Goal: Task Accomplishment & Management: Complete application form

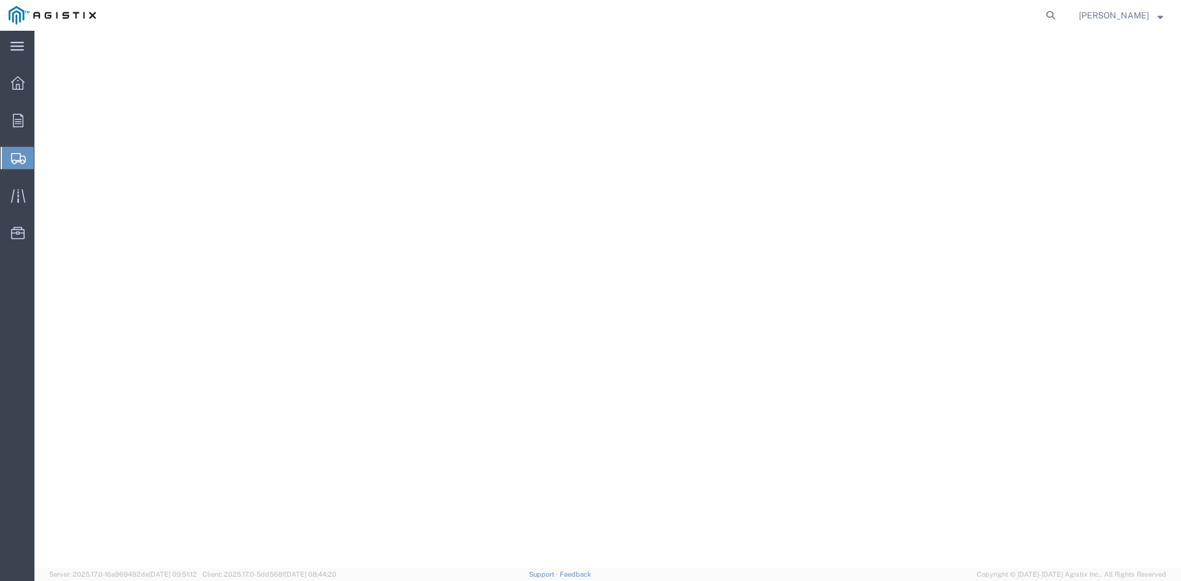
select select "9596"
select select "23082"
select select
select select "GA"
select select
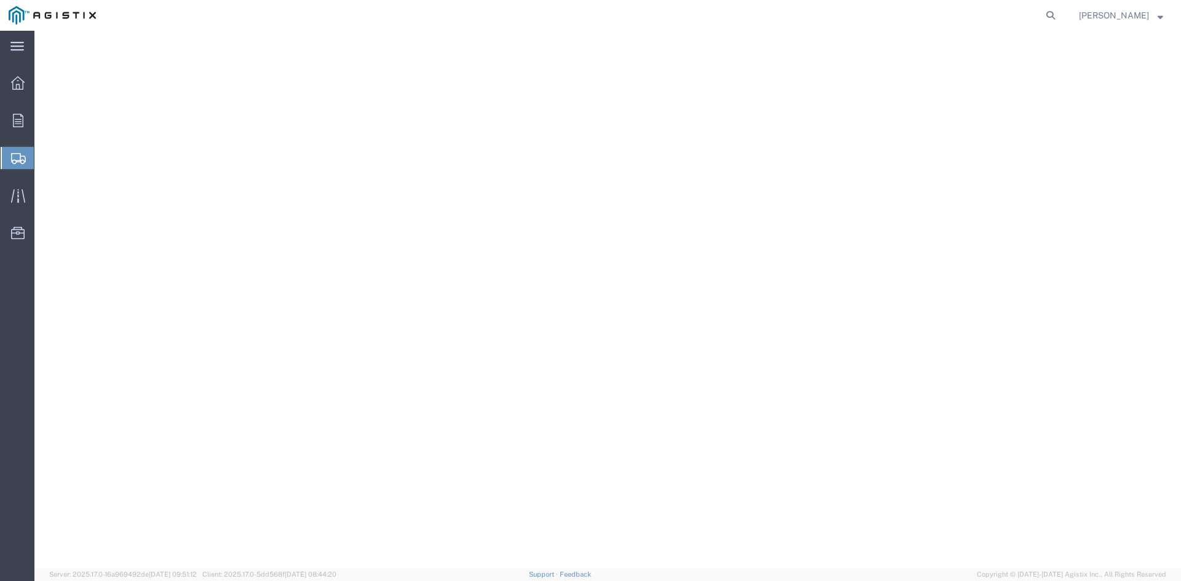
select select "CA"
select select "PURCHORD"
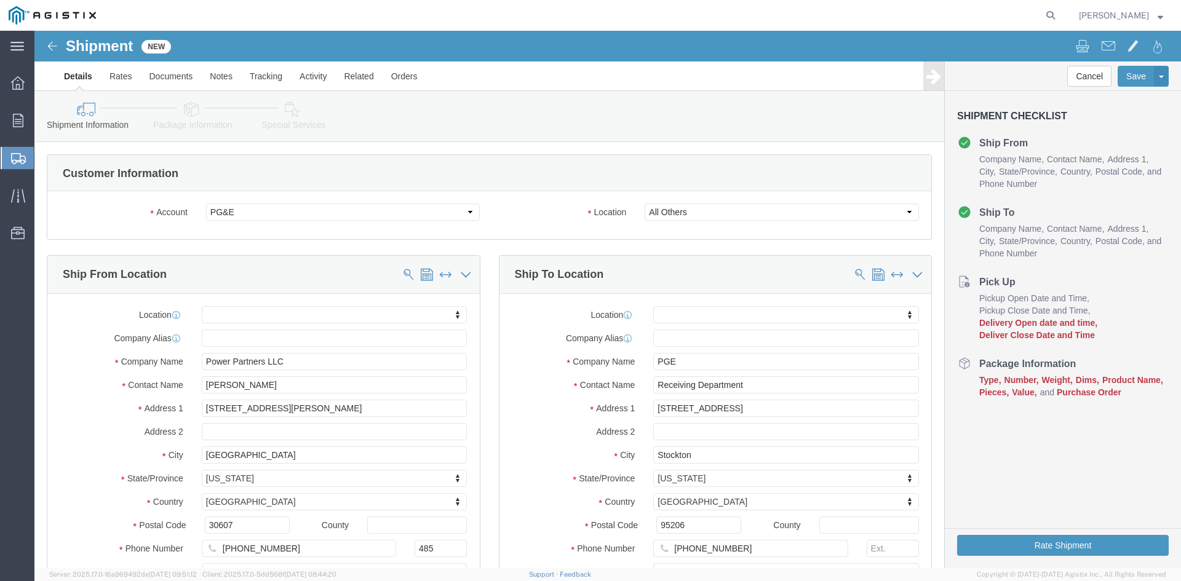
scroll to position [738, 0]
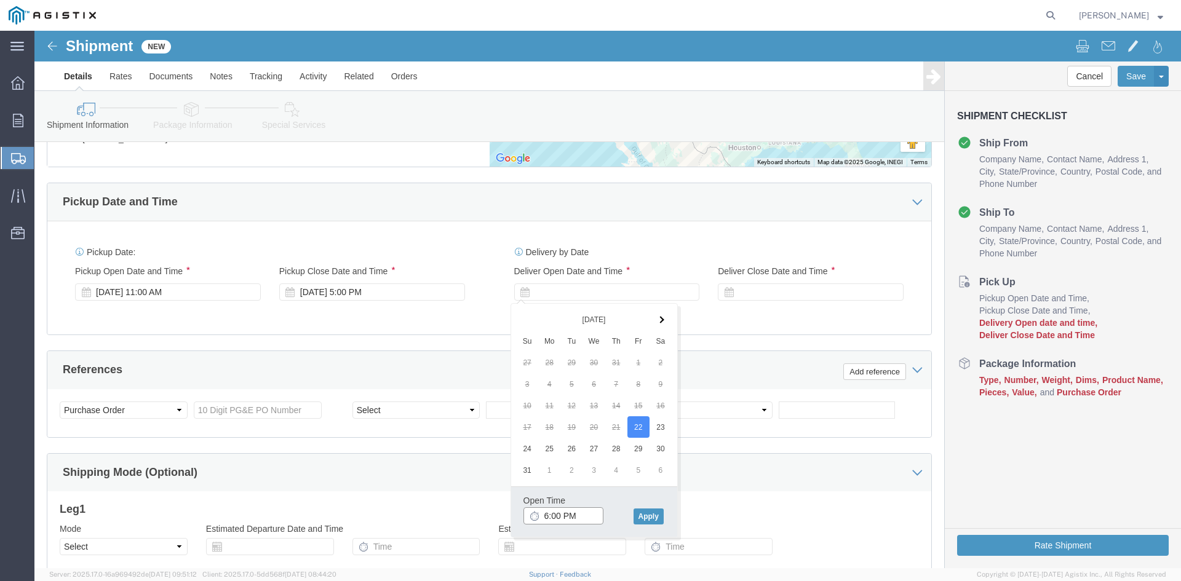
drag, startPoint x: 513, startPoint y: 484, endPoint x: 525, endPoint y: 484, distance: 12.3
click input "6:00 PM"
drag, startPoint x: 523, startPoint y: 482, endPoint x: 543, endPoint y: 483, distance: 19.7
click input "7:00 PM"
drag, startPoint x: 538, startPoint y: 484, endPoint x: 595, endPoint y: 485, distance: 56.6
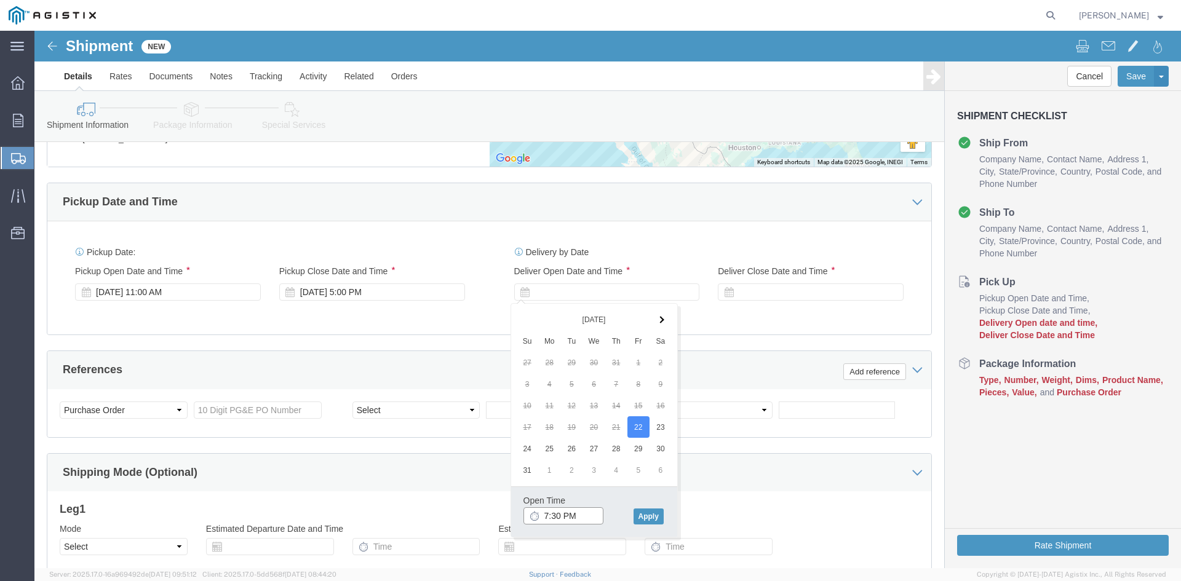
click input "7:30 PM"
type input "7:30 AM"
click button "Apply"
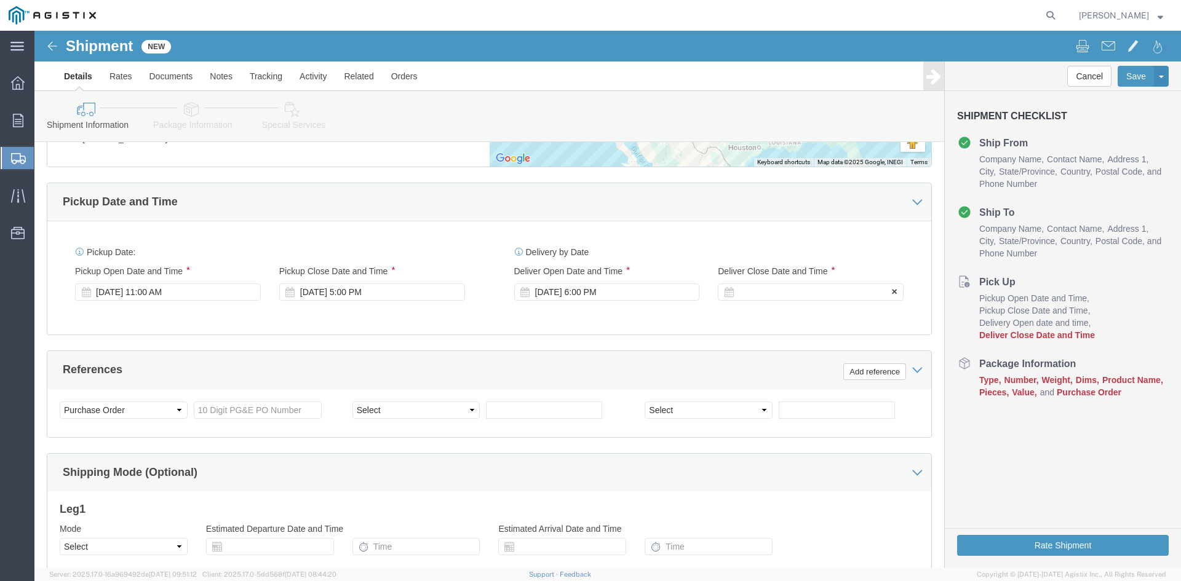
click div
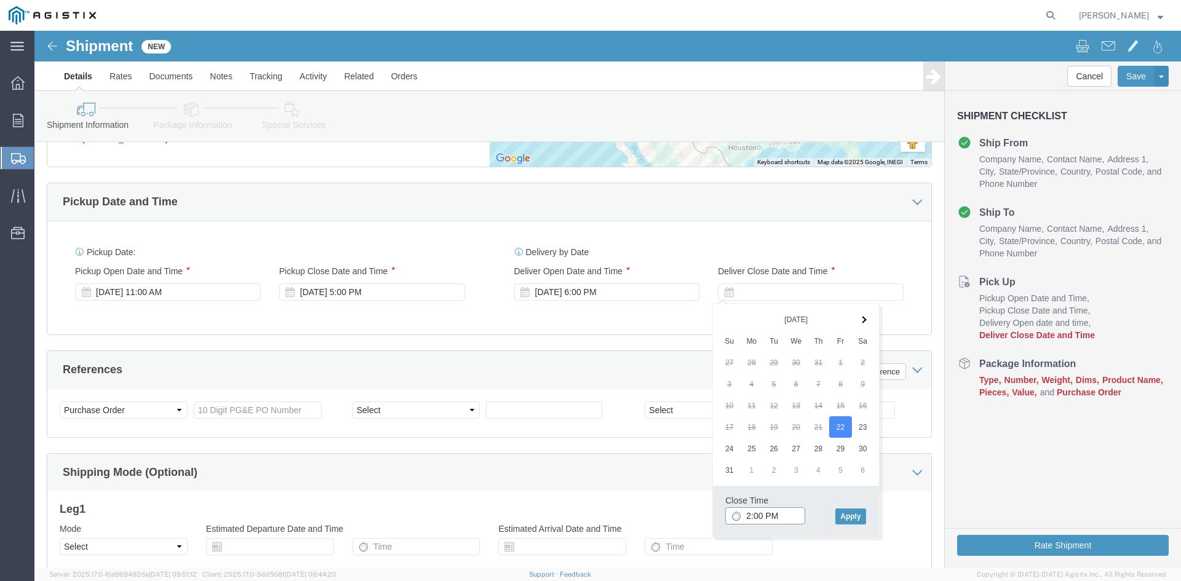
click input "2:00 PM"
click div "[DATE] 6:00 PM"
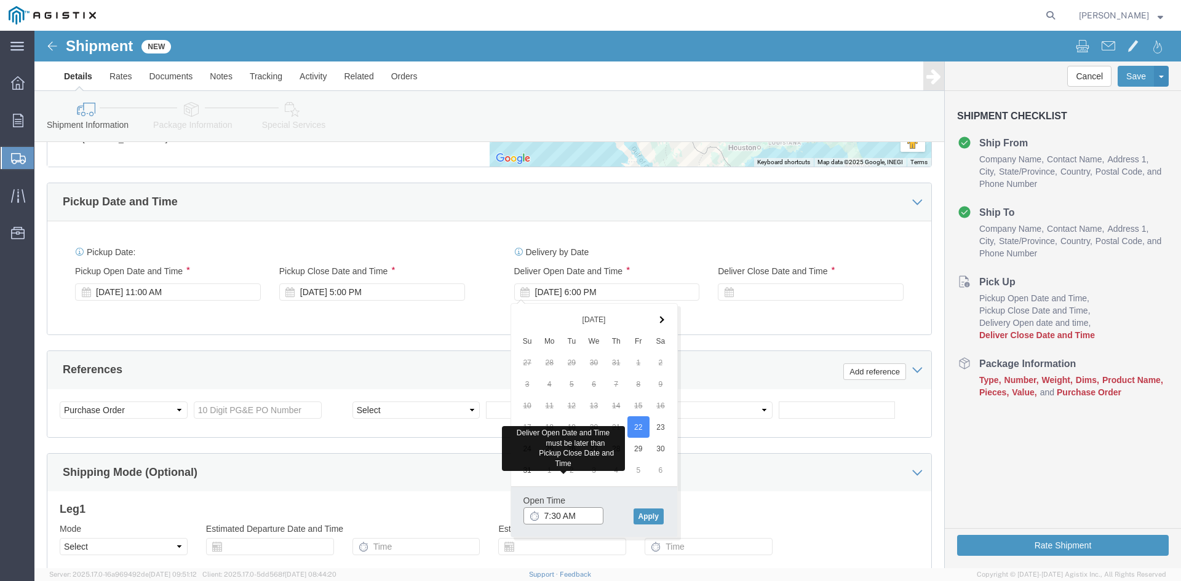
click input "7:30 AM"
click button "Apply"
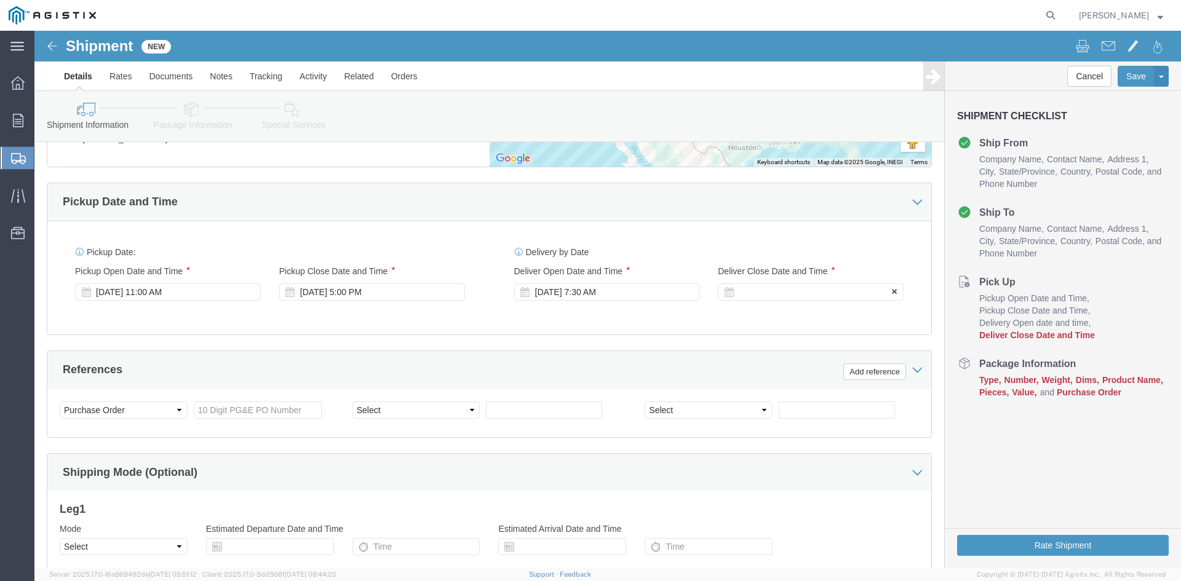
click div
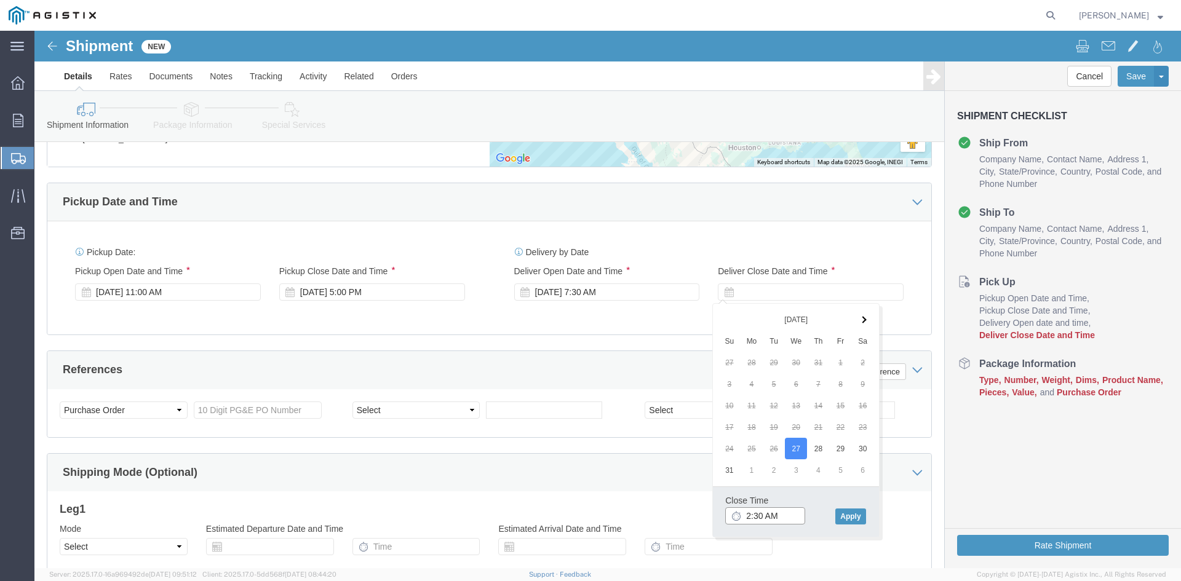
drag, startPoint x: 723, startPoint y: 482, endPoint x: 766, endPoint y: 485, distance: 43.2
click input "2:30 AM"
drag, startPoint x: 742, startPoint y: 484, endPoint x: 752, endPoint y: 485, distance: 10.0
click input "2:00 AM"
type input "2:00 PM"
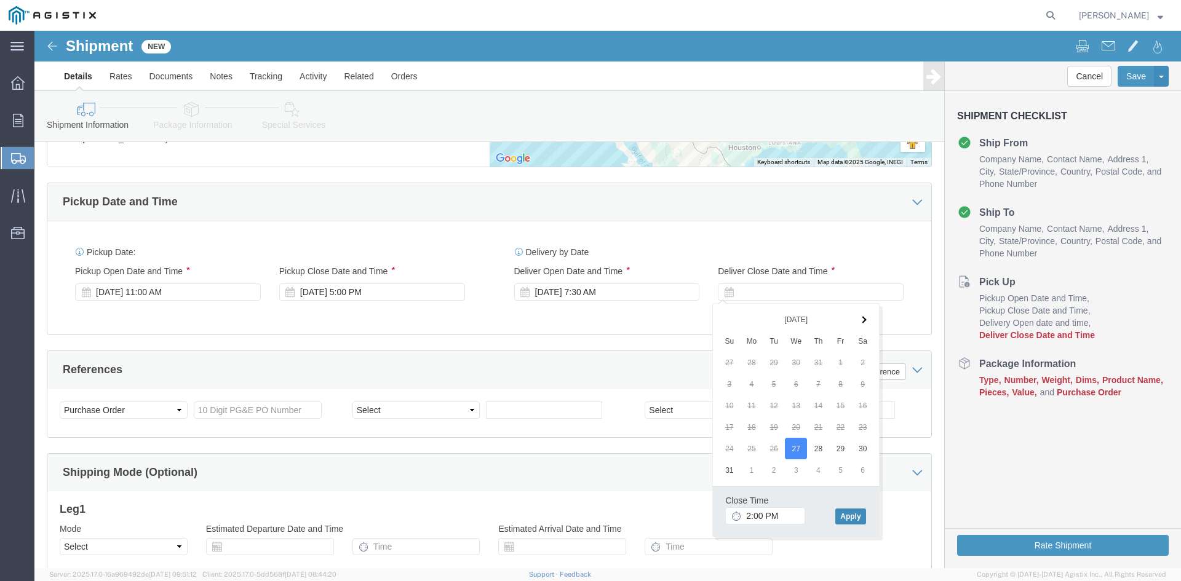
click button "Apply"
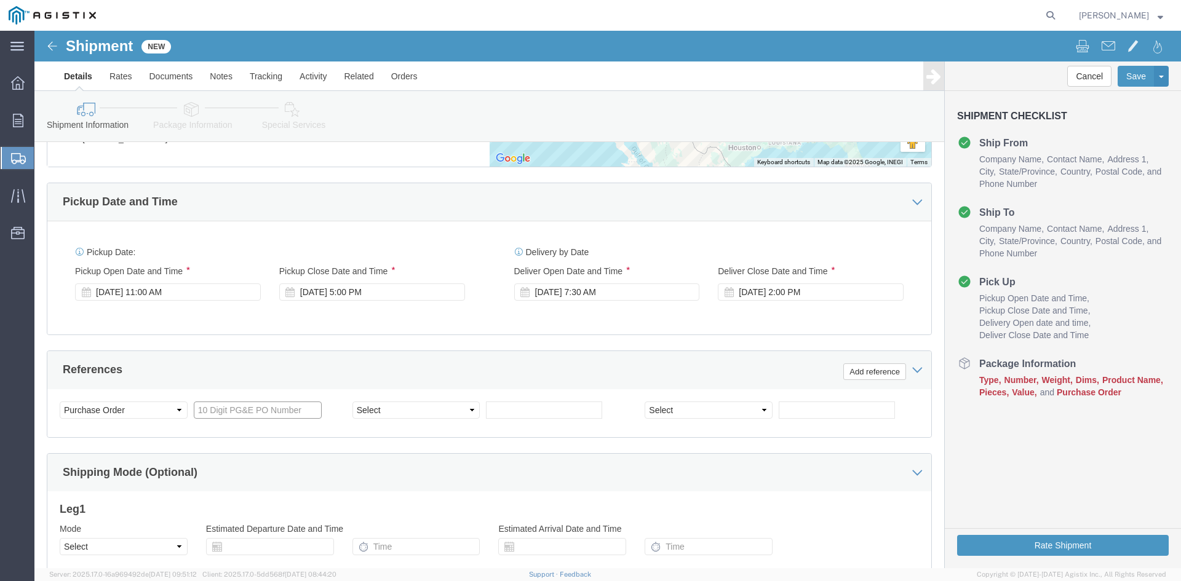
click input "text"
type input "3501401890"
click select "Select Account Type Activity ID Airline Appointment Number ASN Batch Request # …"
select select "BOL"
click select "Select Account Type Activity ID Airline Appointment Number ASN Batch Request # …"
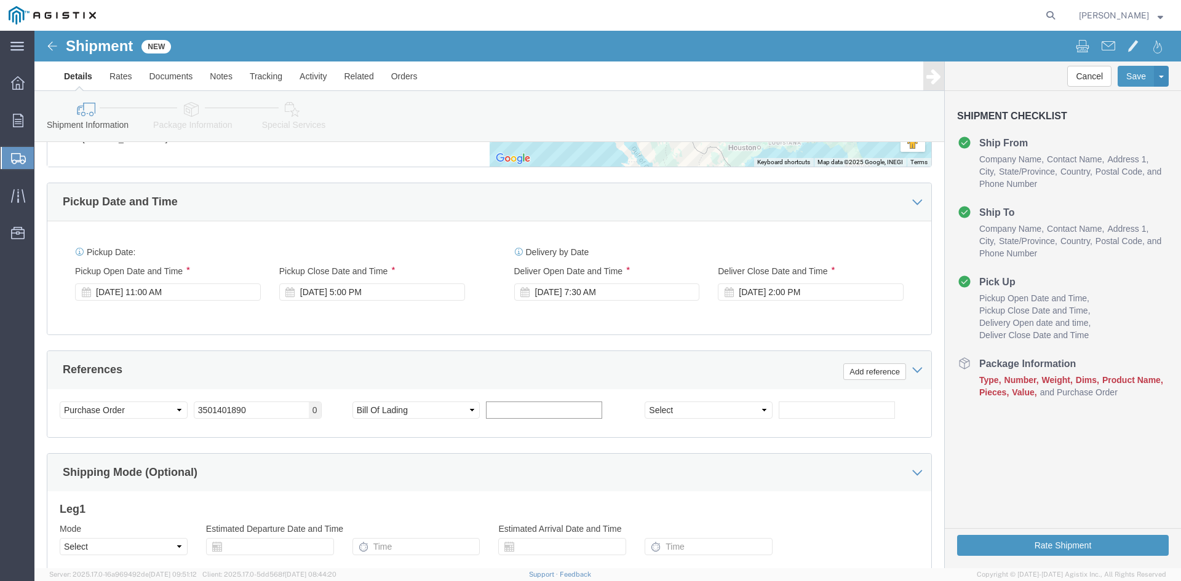
drag, startPoint x: 462, startPoint y: 378, endPoint x: 480, endPoint y: 378, distance: 17.8
click input "text"
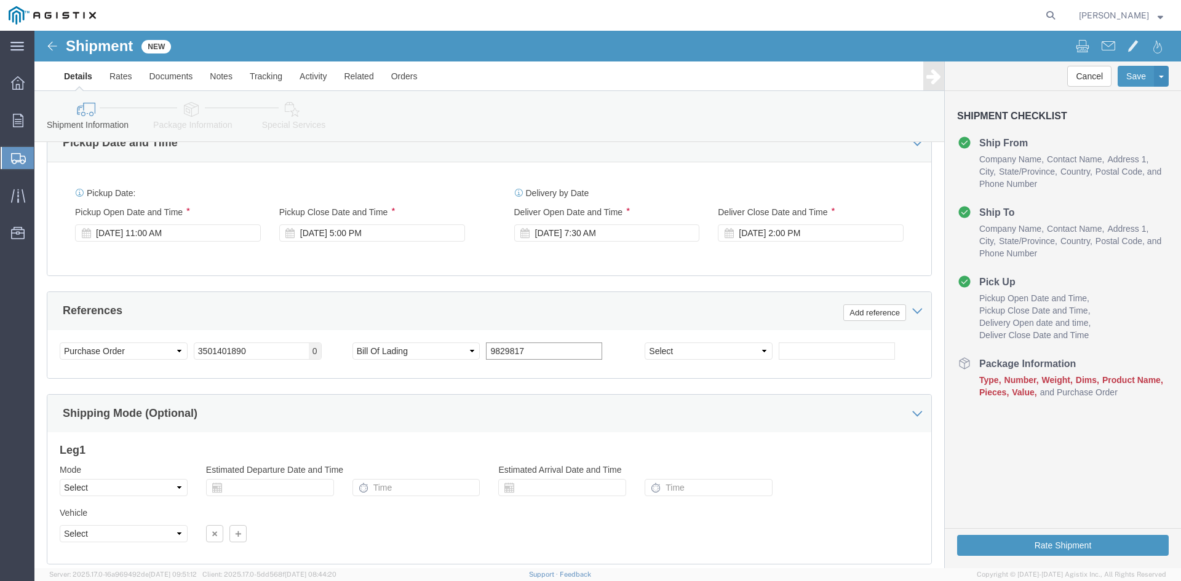
scroll to position [880, 0]
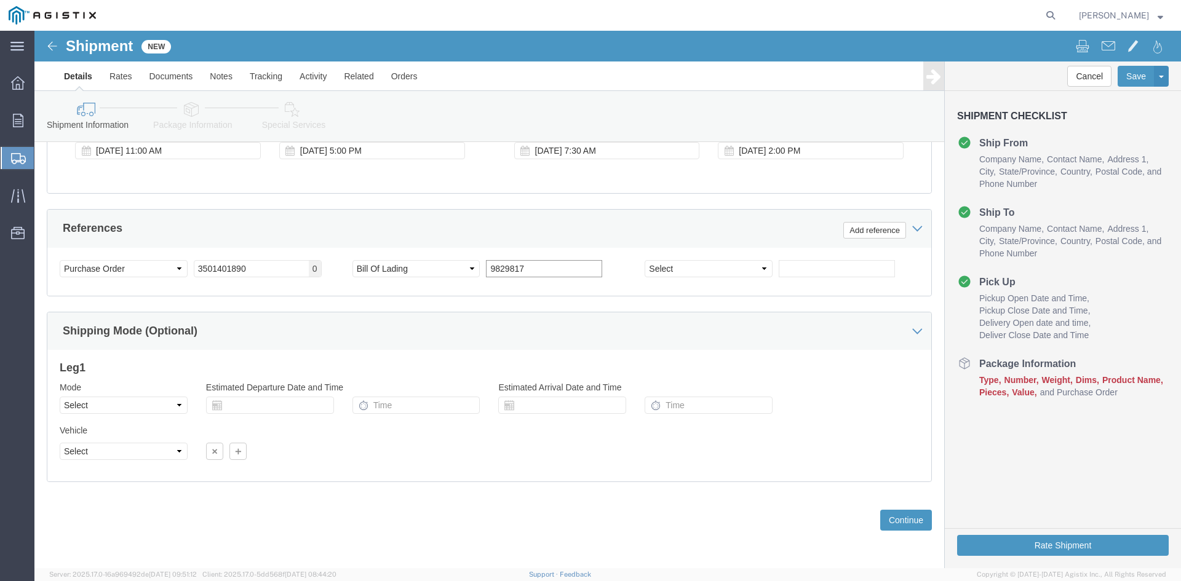
type input "9829817"
click select "Select Air Less than Truckload Multi-Leg Ocean Freight Rail Small Parcel Truckl…"
select select "TL"
click select "Select Air Less than Truckload Multi-Leg Ocean Freight Rail Small Parcel Truckl…"
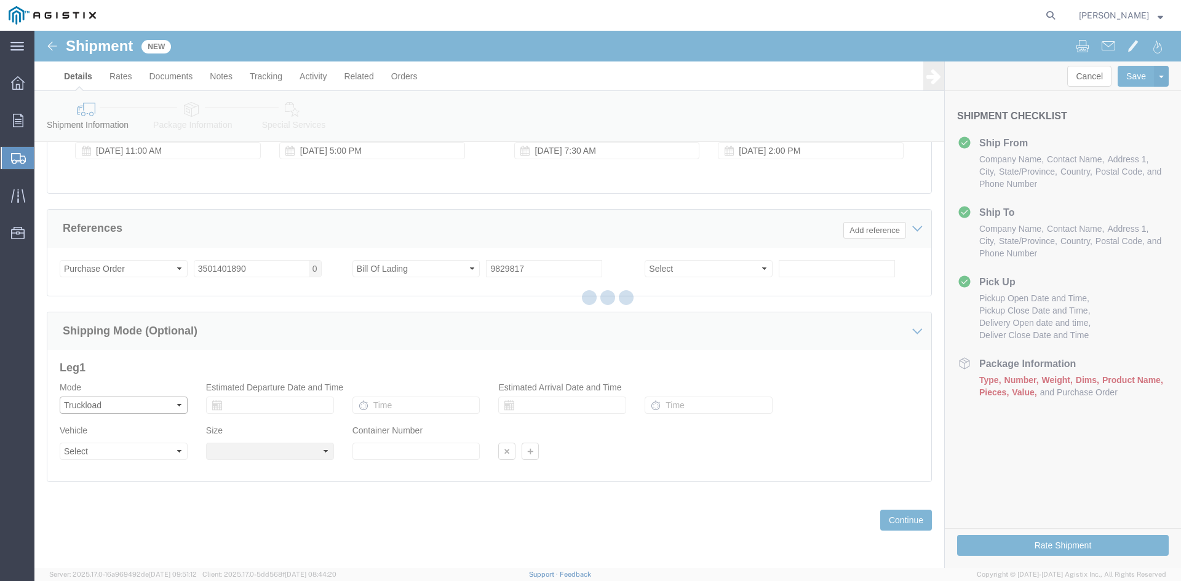
select select
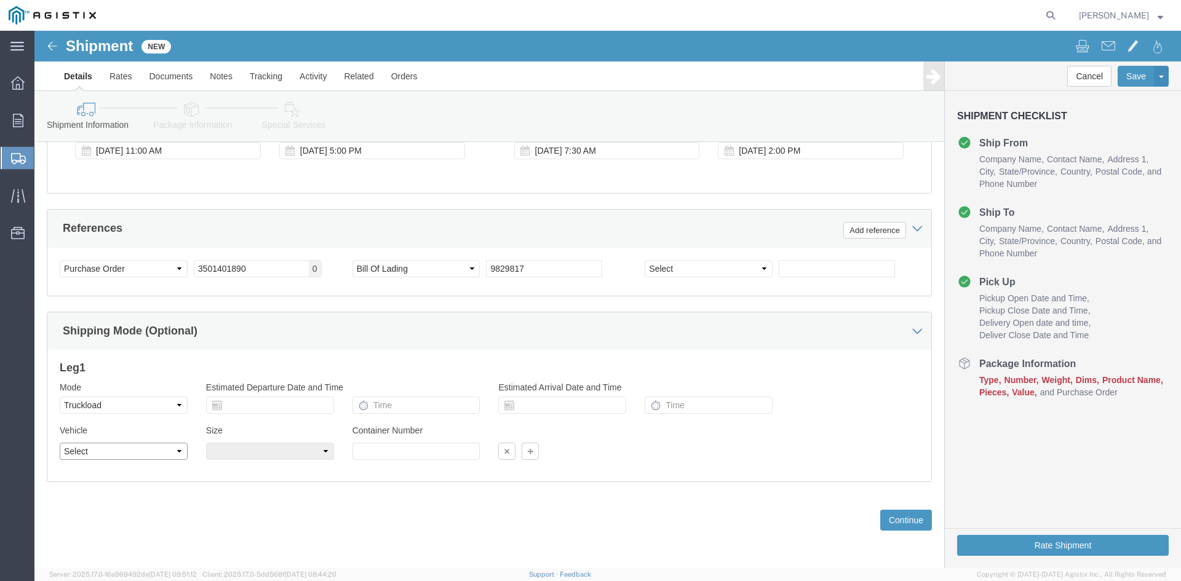
click select "Select 1-Ton (PSS) 10 Wheel 10 Yard Dump Truck 20 Yard Dump Truck Bobtail Botto…"
select select "FLBD"
click select "Select 1-Ton (PSS) 10 Wheel 10 Yard Dump Truck 20 Yard Dump Truck Bobtail Botto…"
click button "Continue"
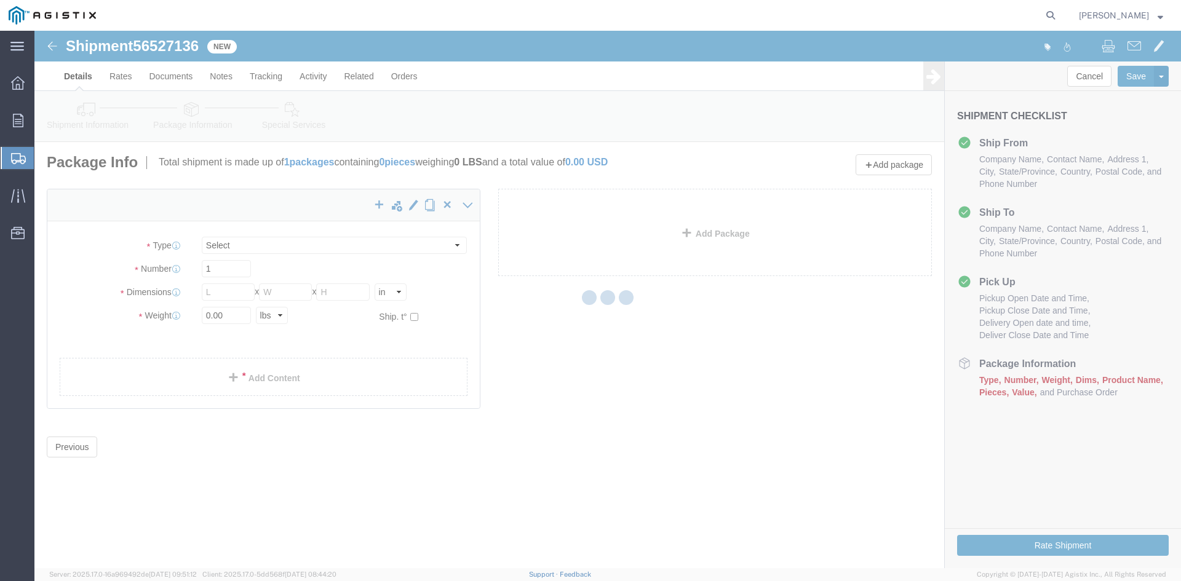
select select "CBOX"
